Goal: Information Seeking & Learning: Learn about a topic

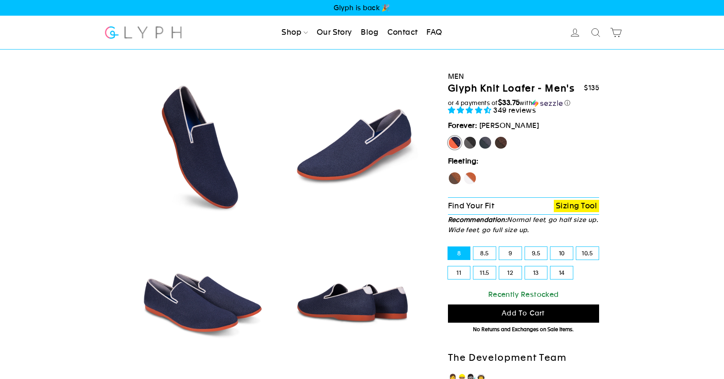
select select "highest-rating"
click at [471, 142] on label "Panther" at bounding box center [470, 143] width 14 height 14
click at [464, 136] on input "Panther" at bounding box center [463, 136] width 0 height 0
radio input "true"
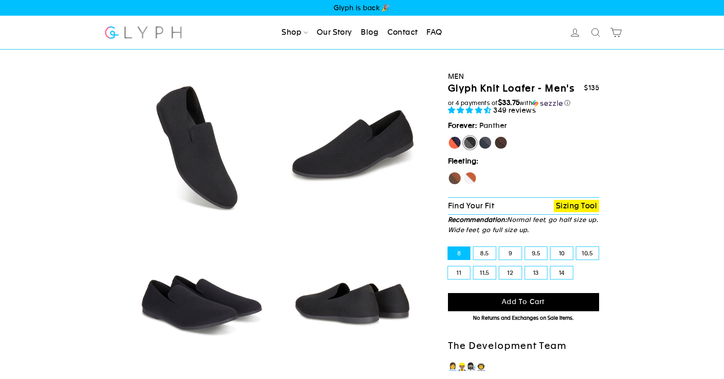
click at [484, 145] on label "Rhino" at bounding box center [485, 143] width 14 height 14
click at [479, 136] on input "Rhino" at bounding box center [478, 136] width 0 height 0
radio input "true"
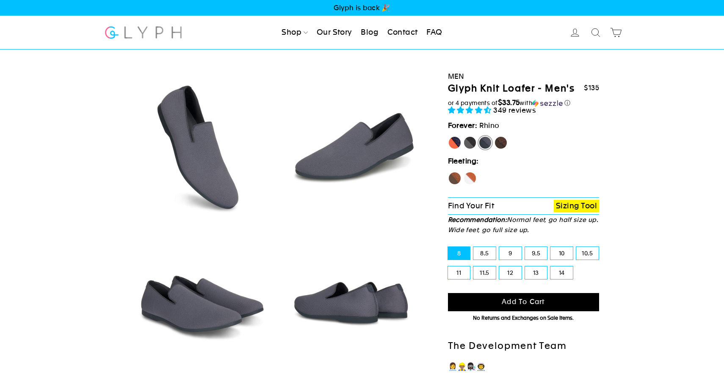
click at [469, 144] on label "Panther" at bounding box center [470, 143] width 14 height 14
click at [464, 136] on input "Panther" at bounding box center [463, 136] width 0 height 0
radio input "true"
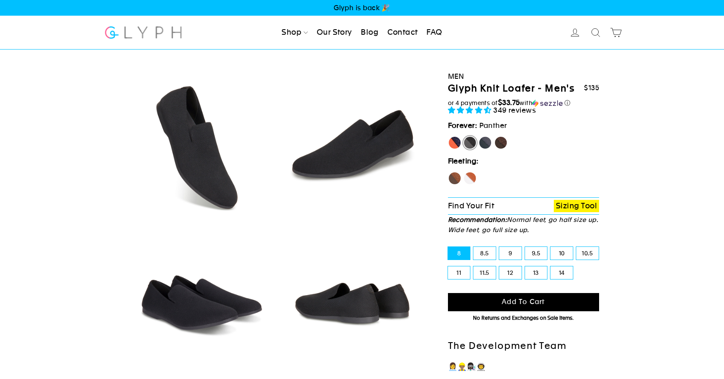
click at [482, 143] on label "Rhino" at bounding box center [485, 143] width 14 height 14
click at [479, 136] on input "Rhino" at bounding box center [478, 136] width 0 height 0
radio input "true"
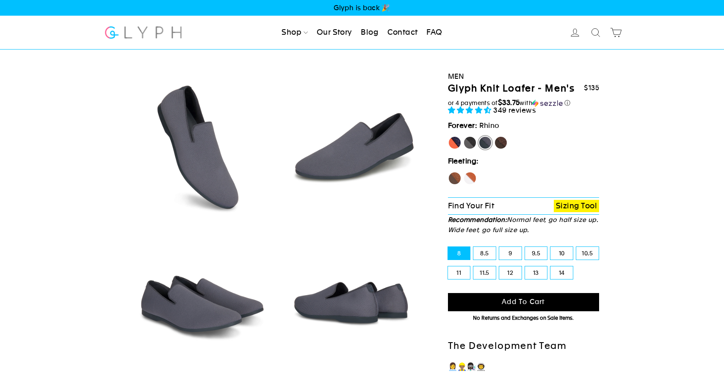
click at [497, 142] on label "Mustang" at bounding box center [501, 143] width 14 height 14
click at [494, 136] on input "Mustang" at bounding box center [494, 136] width 0 height 0
radio input "true"
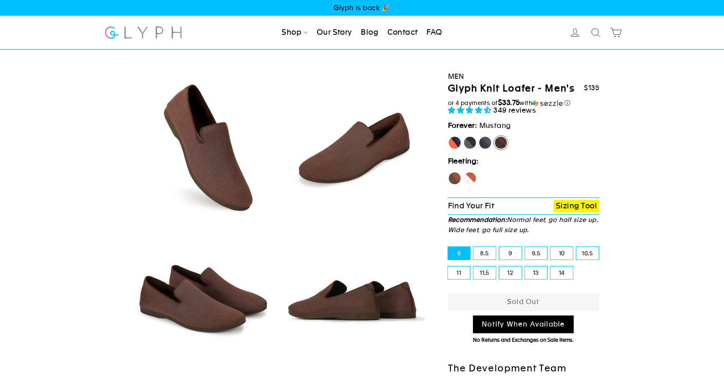
click at [456, 180] on label "Hawk" at bounding box center [455, 178] width 14 height 14
click at [448, 172] on input "Hawk" at bounding box center [448, 171] width 0 height 0
radio input "true"
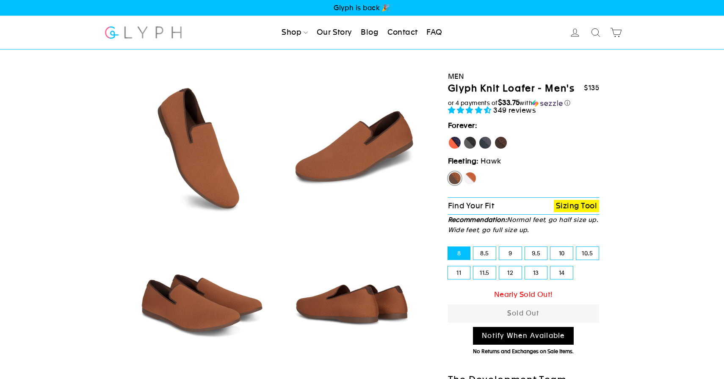
click at [472, 177] on label "Fox" at bounding box center [470, 178] width 14 height 14
click at [464, 172] on input "Fox" at bounding box center [463, 171] width 0 height 0
radio input "true"
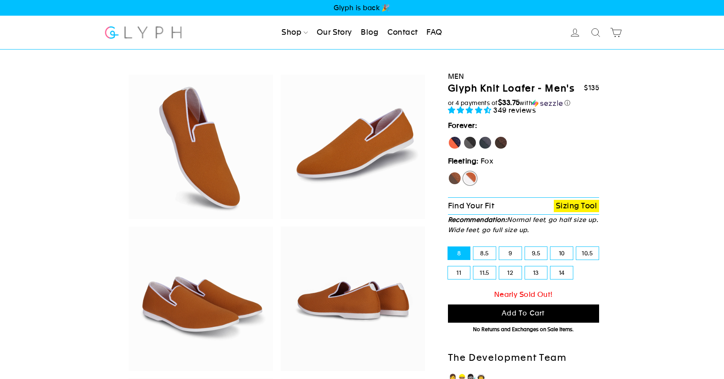
click at [466, 144] on label "Panther" at bounding box center [470, 143] width 14 height 14
click at [464, 136] on input "Panther" at bounding box center [463, 136] width 0 height 0
radio input "true"
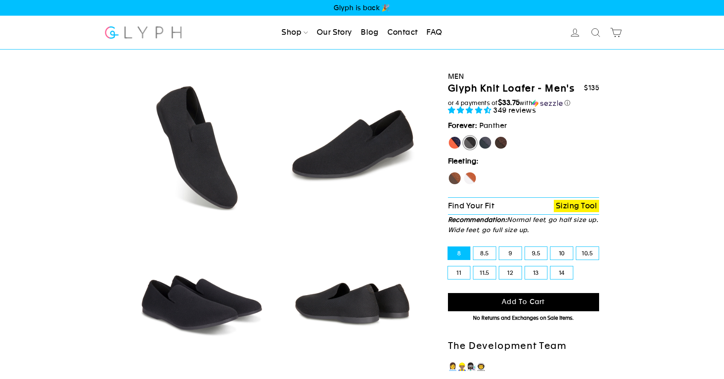
click at [479, 144] on fieldset "[PERSON_NAME] Panther [GEOGRAPHIC_DATA] Mustang" at bounding box center [524, 144] width 152 height 17
click at [483, 144] on label "Rhino" at bounding box center [485, 143] width 14 height 14
click at [479, 136] on input "Rhino" at bounding box center [478, 136] width 0 height 0
radio input "true"
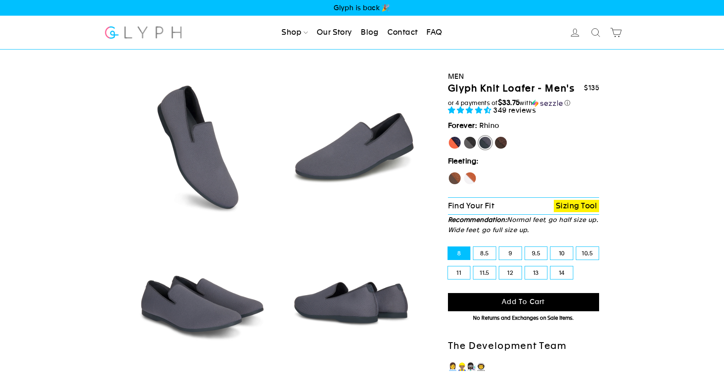
click at [439, 30] on link "FAQ" at bounding box center [434, 32] width 22 height 19
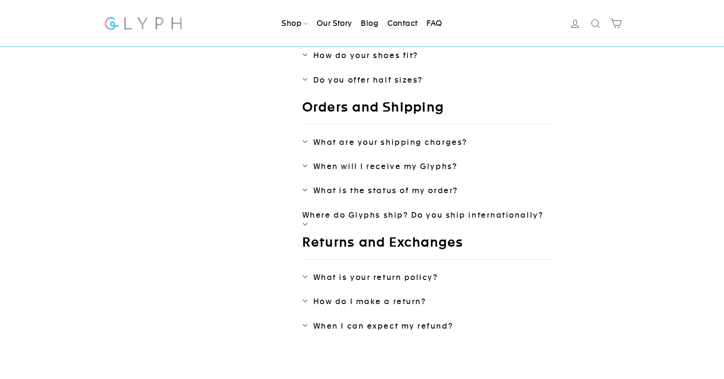
scroll to position [289, 0]
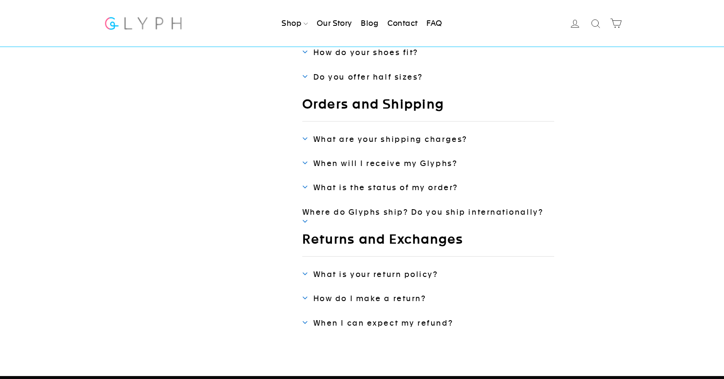
click at [356, 62] on div "Fit and Sizing How do your shoes fit? Glyphs are true to size. The knit upper i…" at bounding box center [428, 46] width 252 height 72
click at [356, 78] on span "Do you offer half sizes?" at bounding box center [368, 76] width 110 height 9
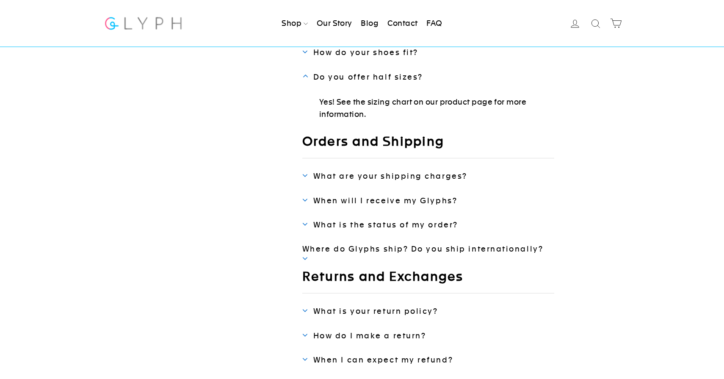
click at [356, 78] on span "Do you offer half sizes?" at bounding box center [368, 76] width 110 height 9
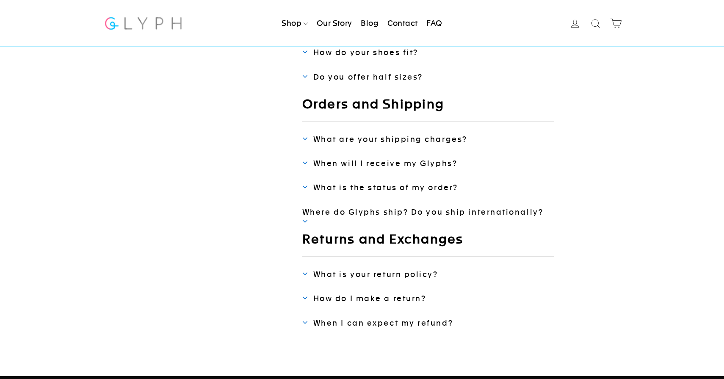
click at [368, 134] on link "What are your shipping charges?" at bounding box center [428, 139] width 252 height 10
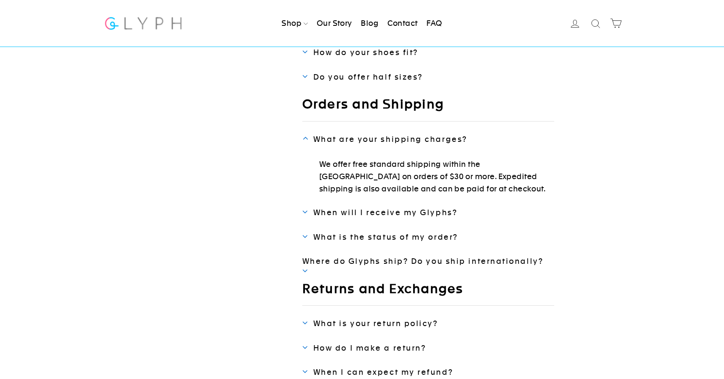
click at [368, 134] on link "What are your shipping charges?" at bounding box center [428, 139] width 252 height 10
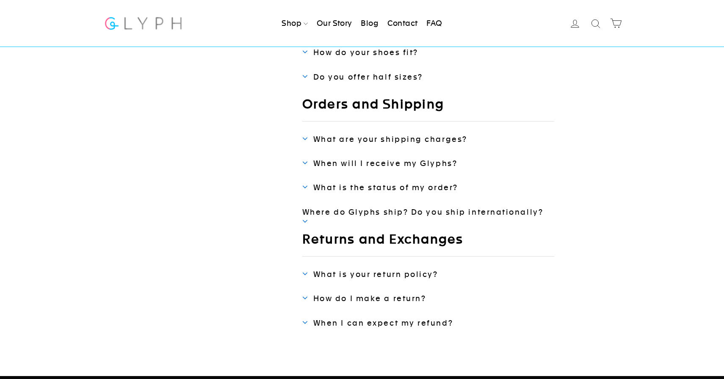
click at [387, 161] on span "When will I receive my Glyphs?" at bounding box center [385, 163] width 144 height 9
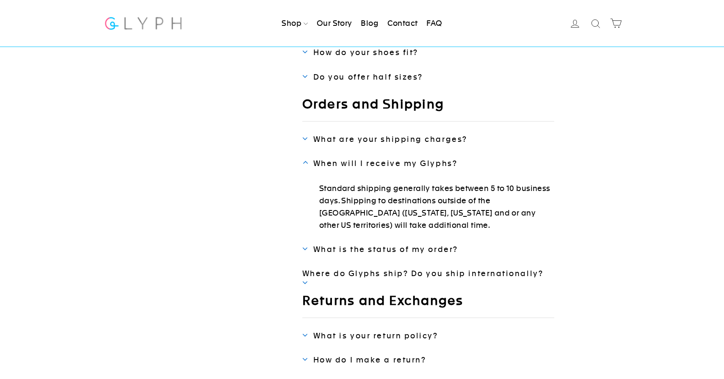
click at [387, 161] on span "When will I receive my Glyphs?" at bounding box center [385, 163] width 144 height 9
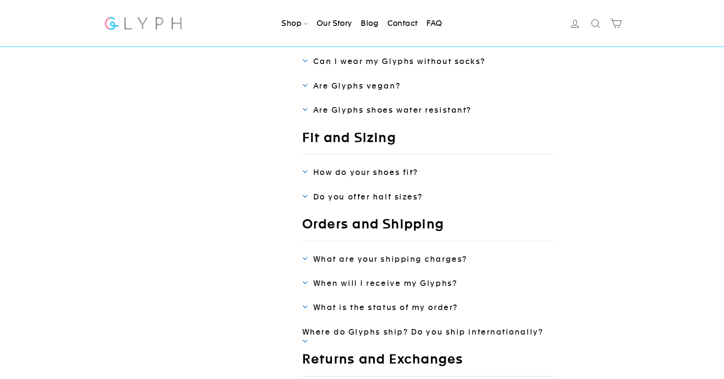
scroll to position [0, 0]
